Goal: Complete application form: Complete application form

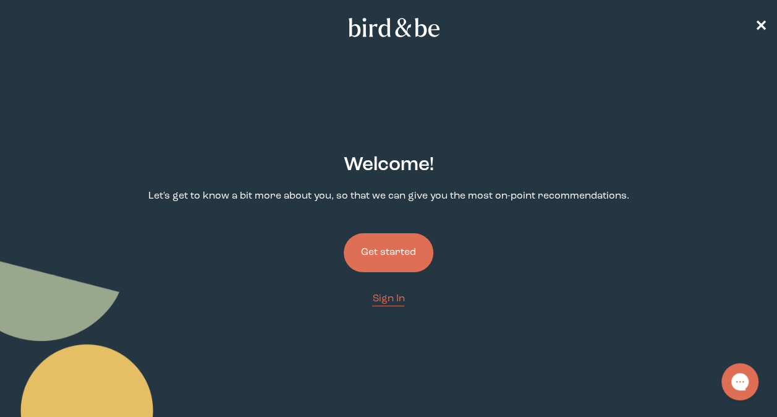
click at [393, 249] on button "Get started" at bounding box center [389, 252] width 90 height 39
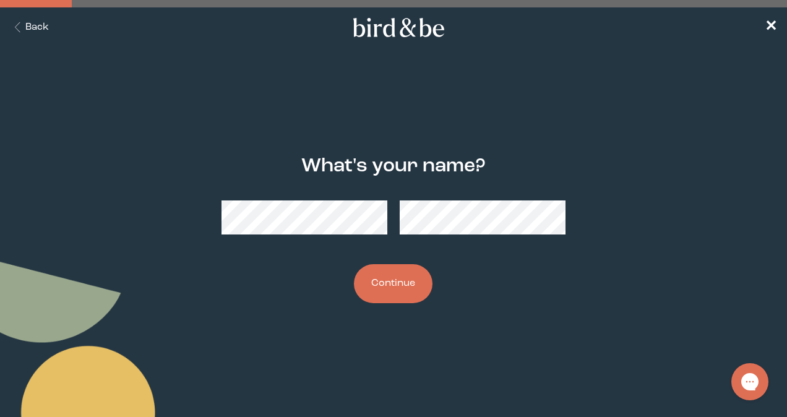
click at [354, 264] on button "Continue" at bounding box center [393, 283] width 79 height 39
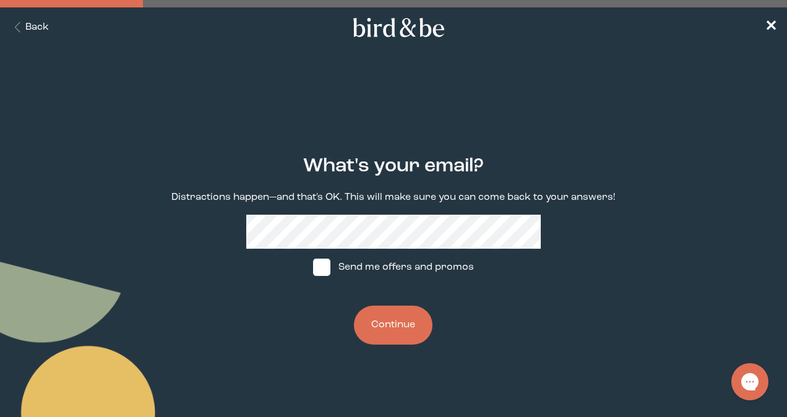
click at [378, 312] on button "Continue" at bounding box center [393, 325] width 79 height 39
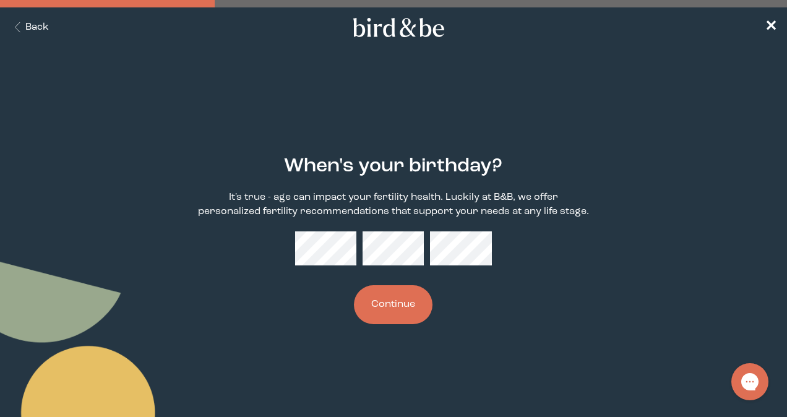
click at [387, 323] on button "Continue" at bounding box center [393, 304] width 79 height 39
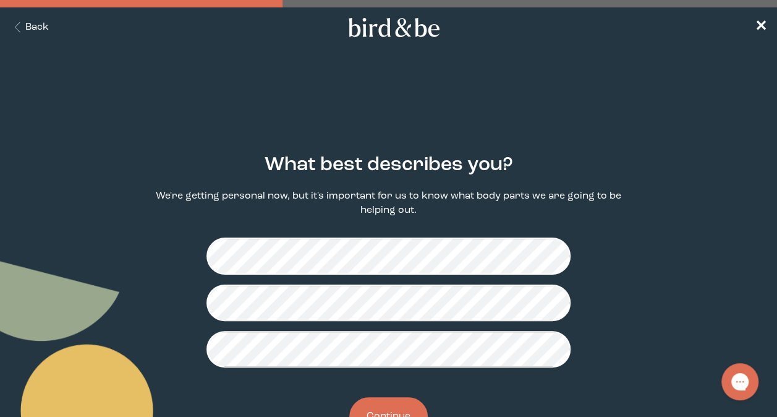
scroll to position [49, 0]
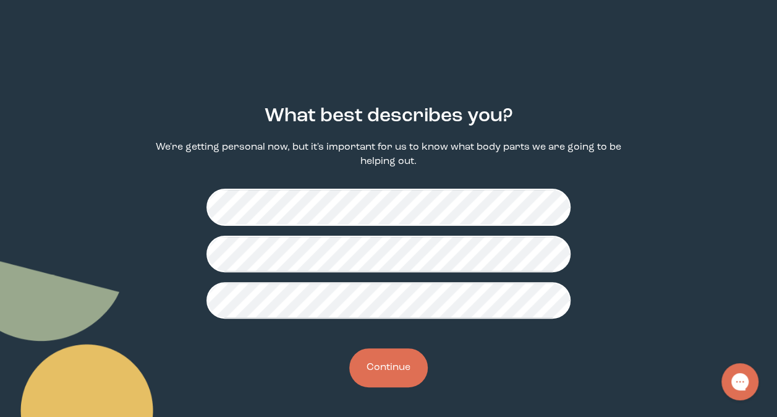
click at [404, 365] on button "Continue" at bounding box center [388, 367] width 79 height 39
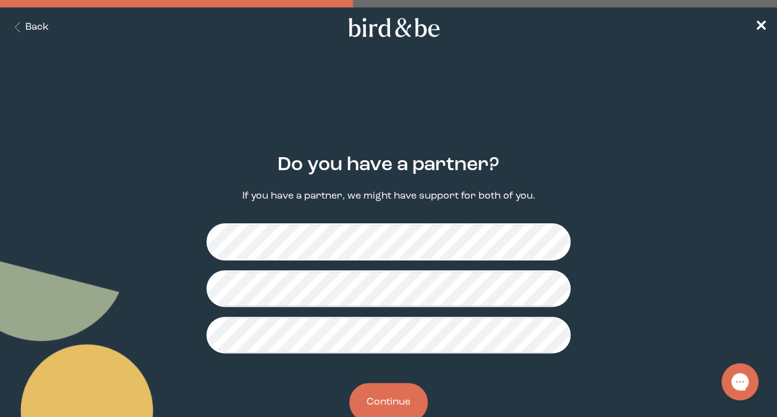
scroll to position [35, 0]
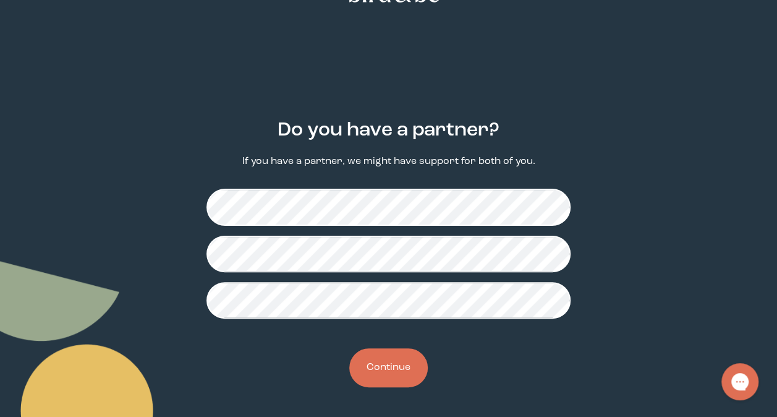
click at [406, 373] on button "Continue" at bounding box center [388, 367] width 79 height 39
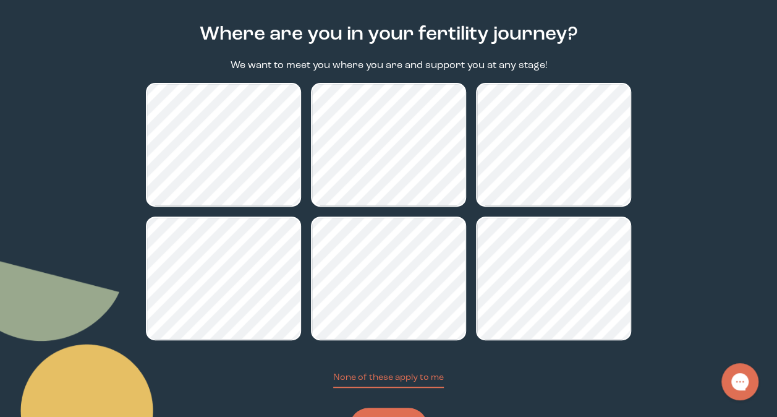
scroll to position [191, 0]
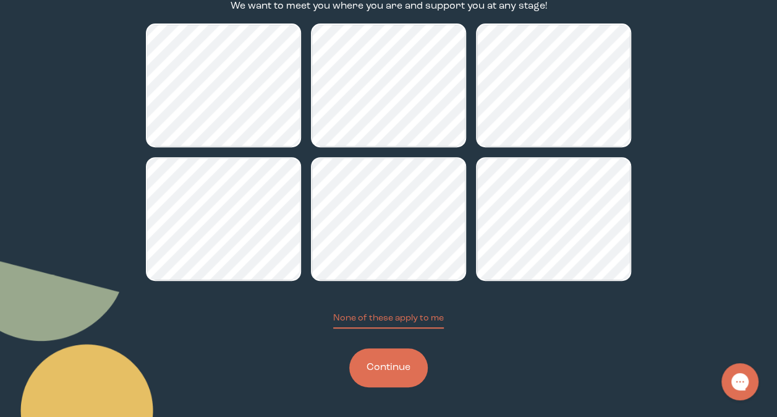
click at [406, 370] on button "Continue" at bounding box center [388, 367] width 79 height 39
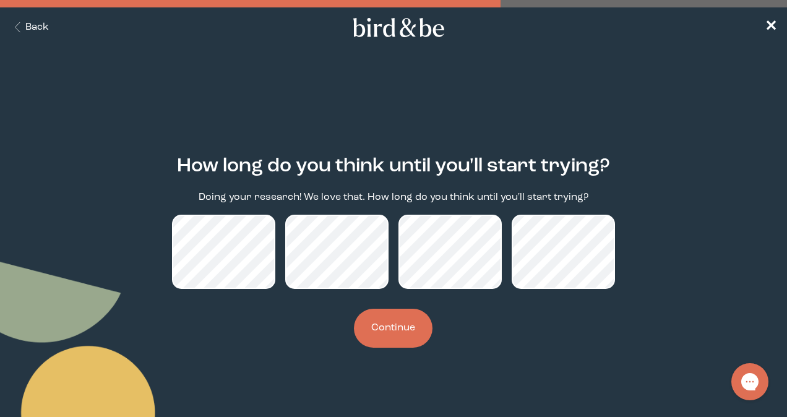
click at [391, 333] on button "Continue" at bounding box center [393, 328] width 79 height 39
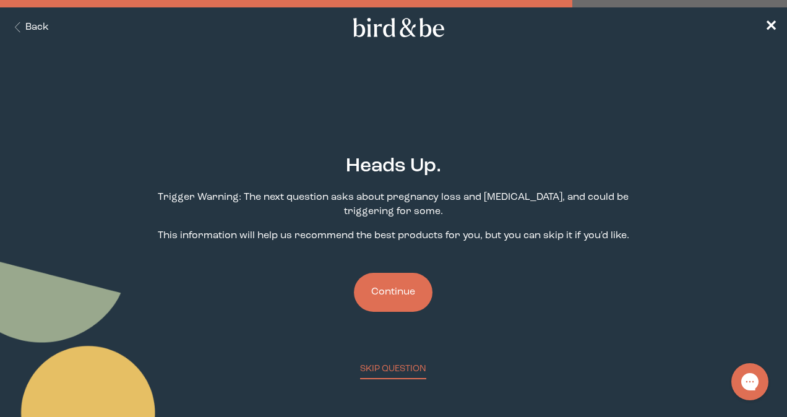
click at [392, 291] on button "Continue" at bounding box center [393, 292] width 79 height 39
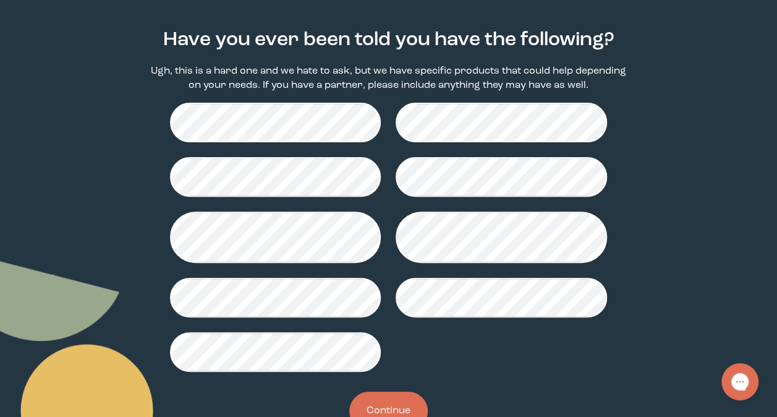
scroll to position [134, 0]
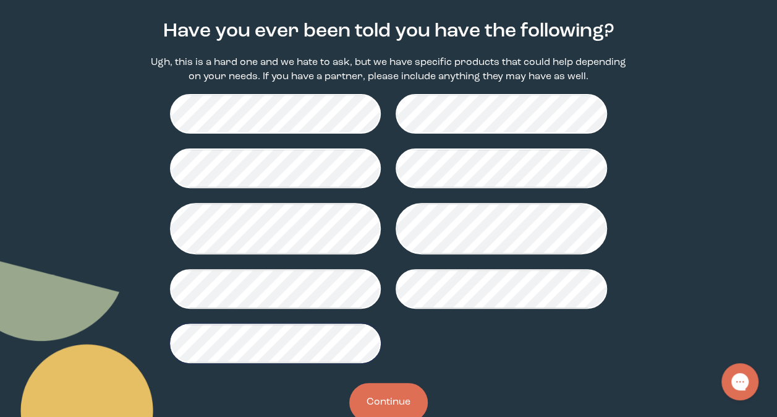
click at [391, 410] on button "Continue" at bounding box center [388, 402] width 79 height 39
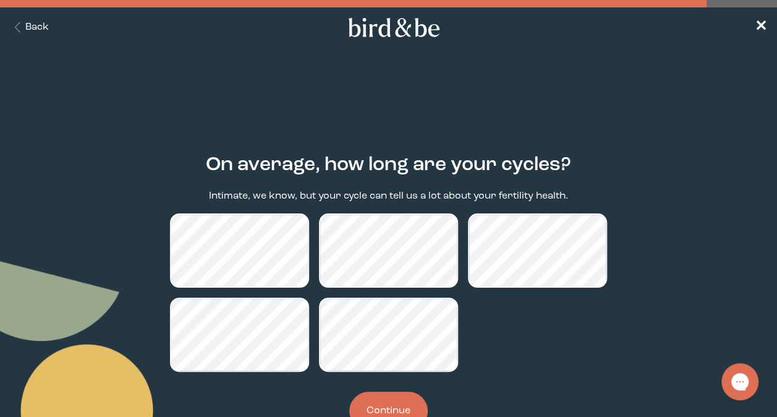
scroll to position [43, 0]
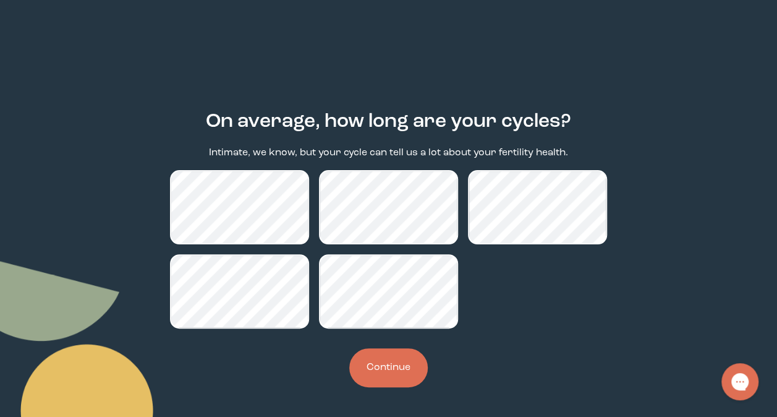
click at [403, 365] on button "Continue" at bounding box center [388, 367] width 79 height 39
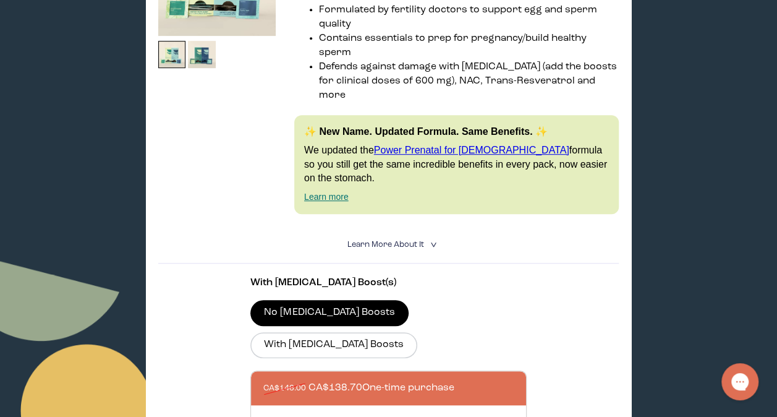
scroll to position [315, 0]
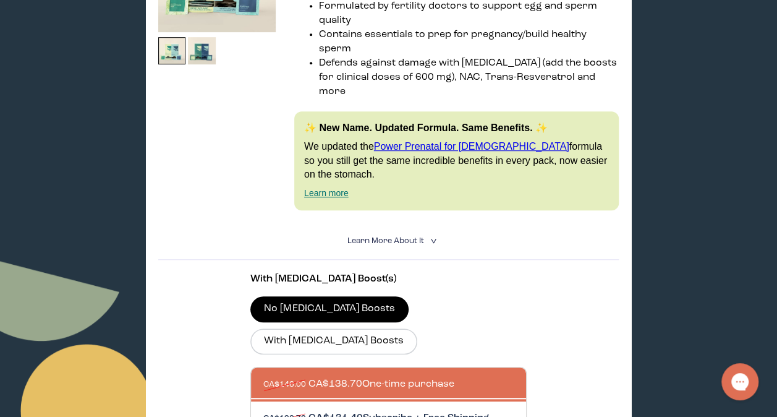
click at [472, 401] on div at bounding box center [400, 418] width 275 height 34
click at [263, 411] on input "CA$138.70 CA$131.40 Subscribe + Free Shipping" at bounding box center [263, 411] width 1 height 1
radio input "true"
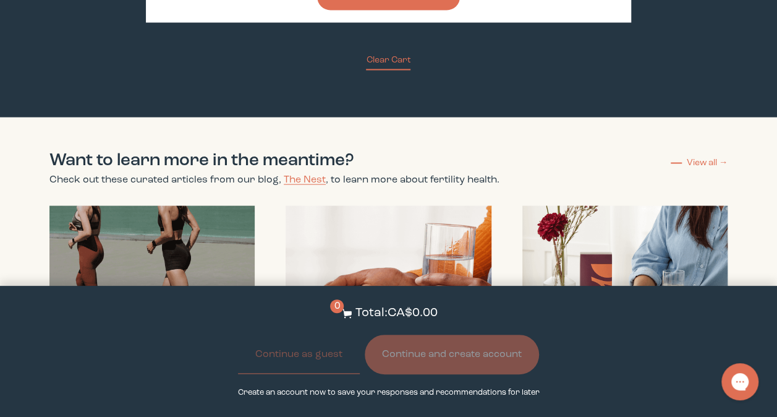
scroll to position [3485, 0]
